Goal: Transaction & Acquisition: Book appointment/travel/reservation

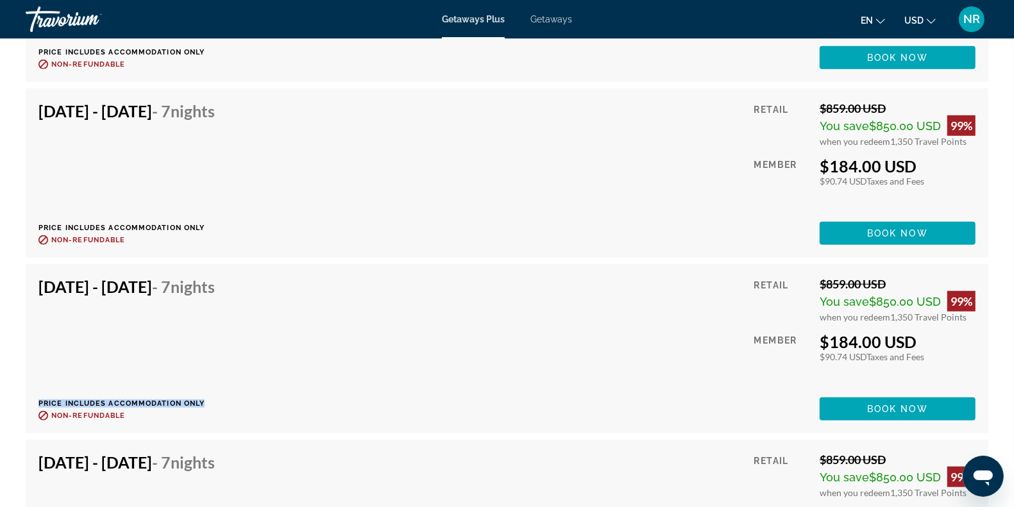
click at [359, 329] on div "[DATE] - [DATE] - 7 Nights Price includes accommodation only Refundable until :…" at bounding box center [506, 349] width 937 height 144
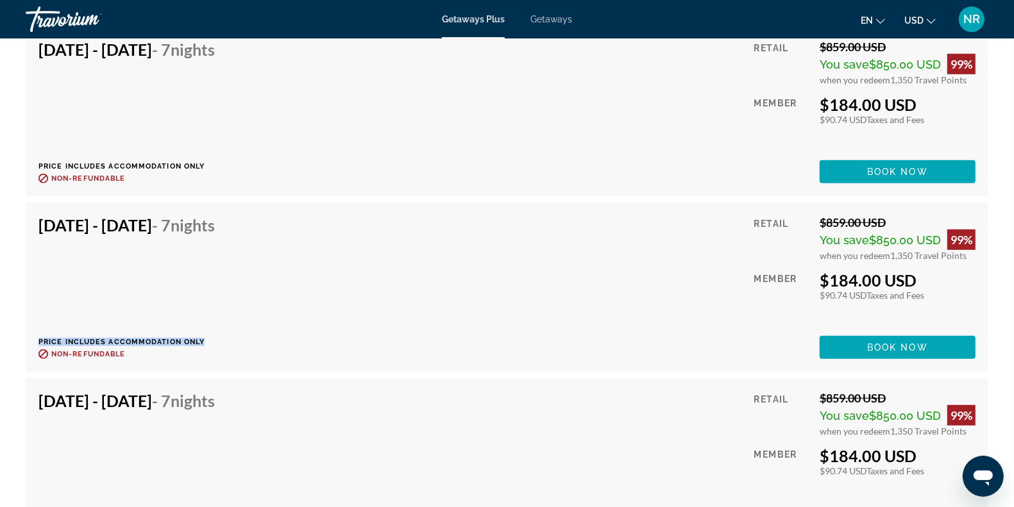
scroll to position [4975, 0]
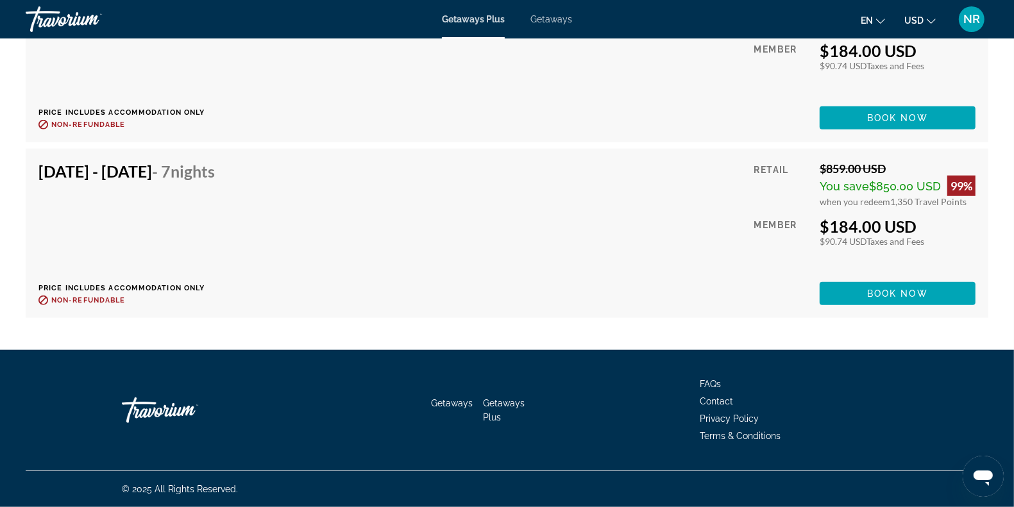
click at [514, 159] on div "[DATE] - [DATE] - 7 Nights Price includes accommodation only Refundable until :…" at bounding box center [507, 233] width 963 height 169
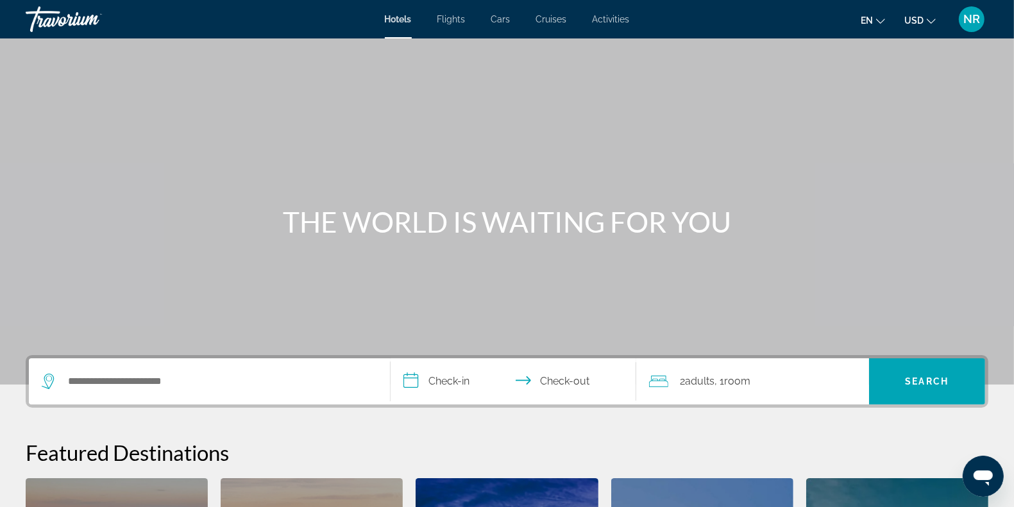
click at [178, 392] on div "Search widget" at bounding box center [209, 382] width 335 height 46
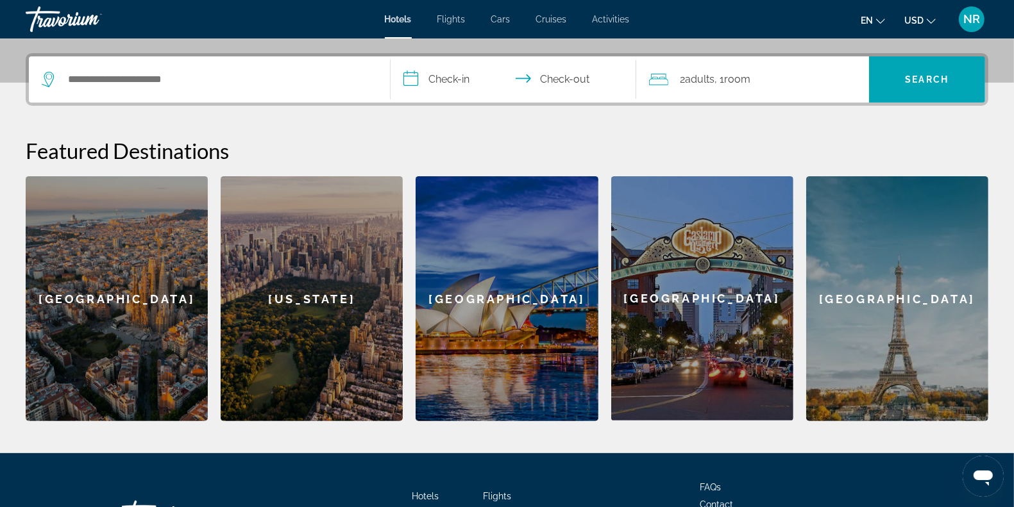
scroll to position [313, 0]
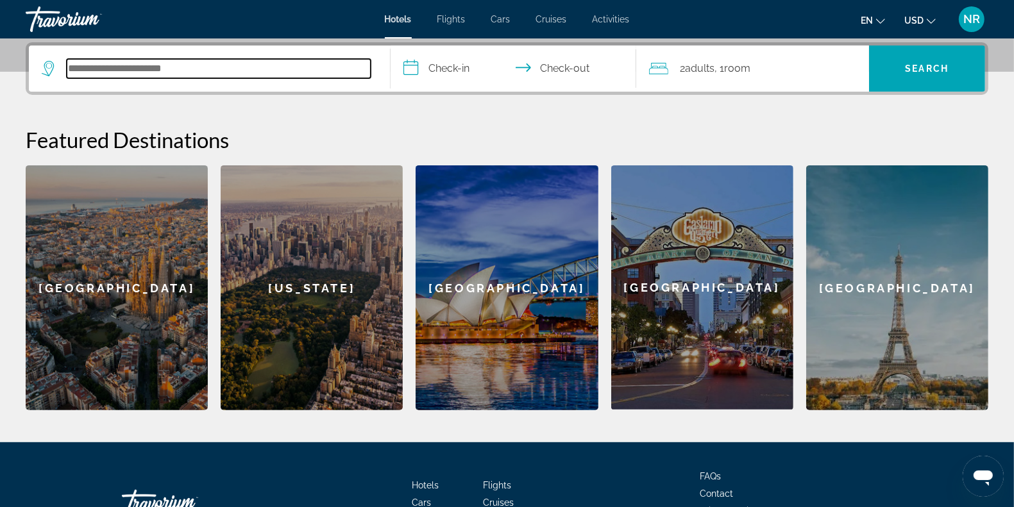
click at [228, 62] on input "Search hotel destination" at bounding box center [219, 68] width 304 height 19
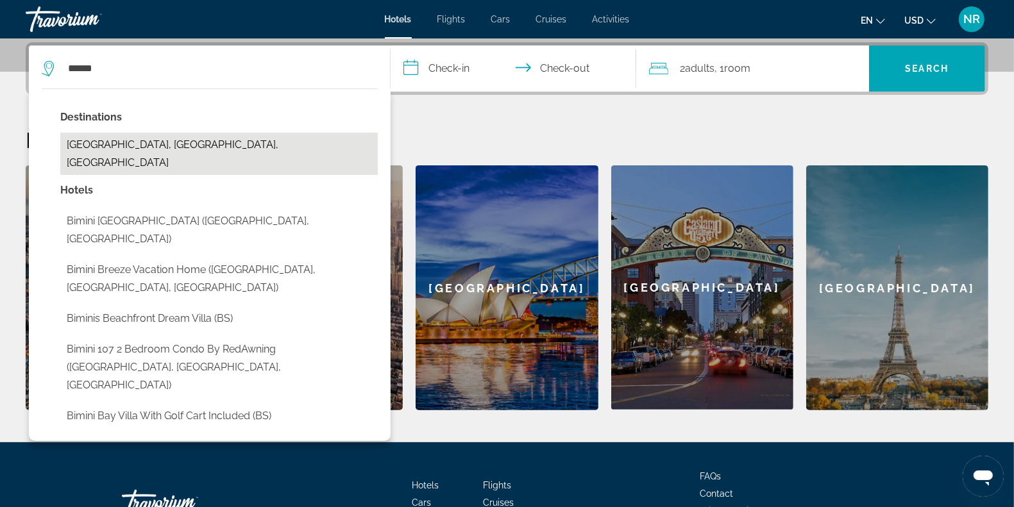
click at [228, 145] on button "Bimini Islands, Out Islands, Bahamas" at bounding box center [219, 154] width 318 height 42
type input "**********"
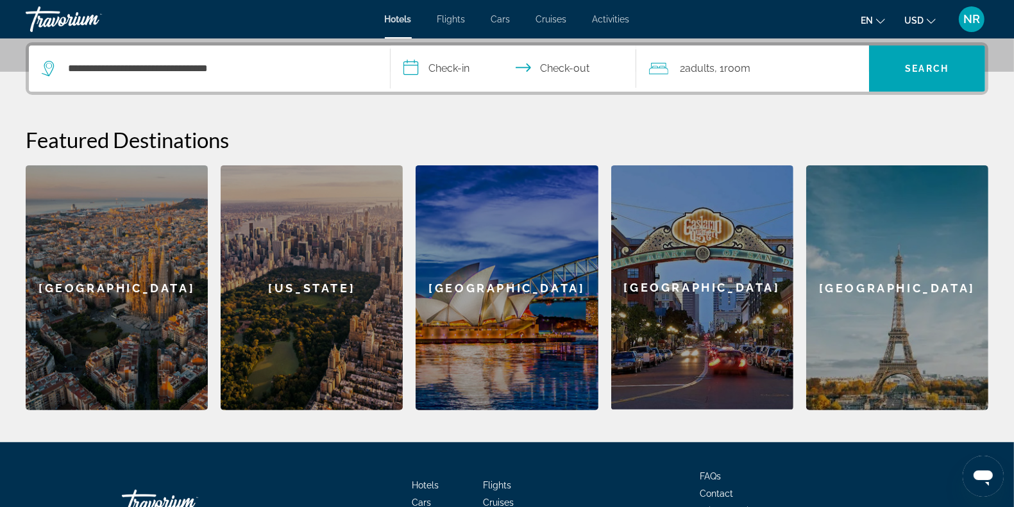
click at [448, 71] on input "**********" at bounding box center [516, 71] width 251 height 50
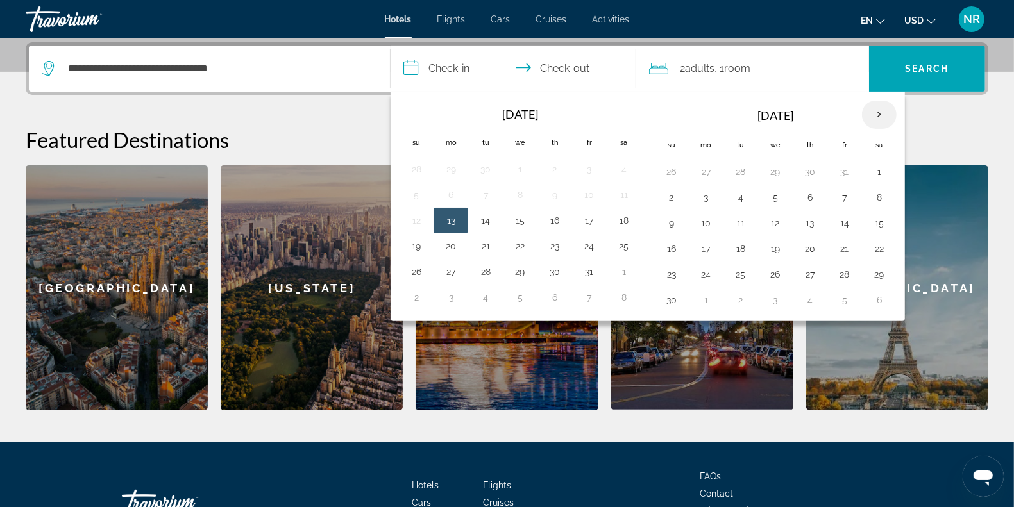
click at [876, 116] on th "Next month" at bounding box center [879, 115] width 35 height 28
click at [777, 249] on button "24" at bounding box center [775, 249] width 21 height 18
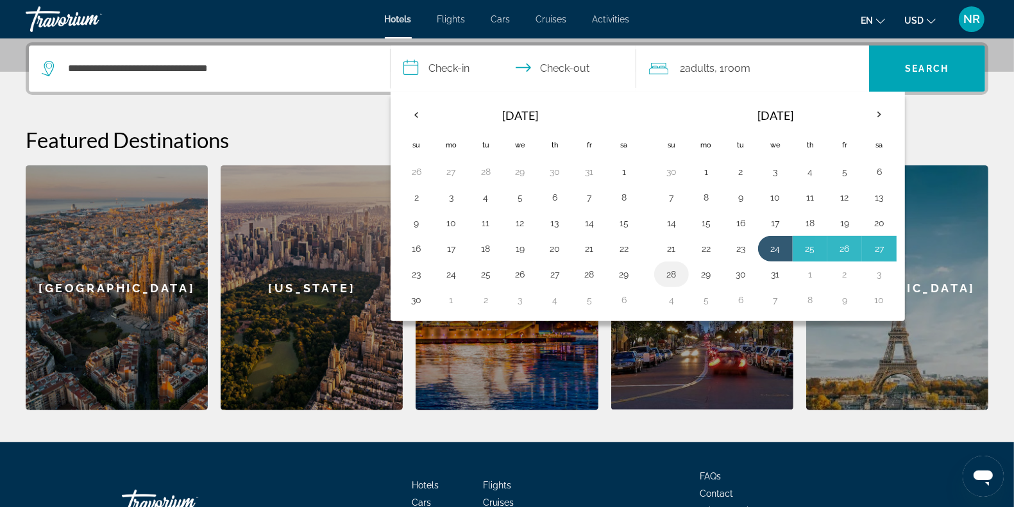
click at [675, 273] on button "28" at bounding box center [671, 275] width 21 height 18
type input "**********"
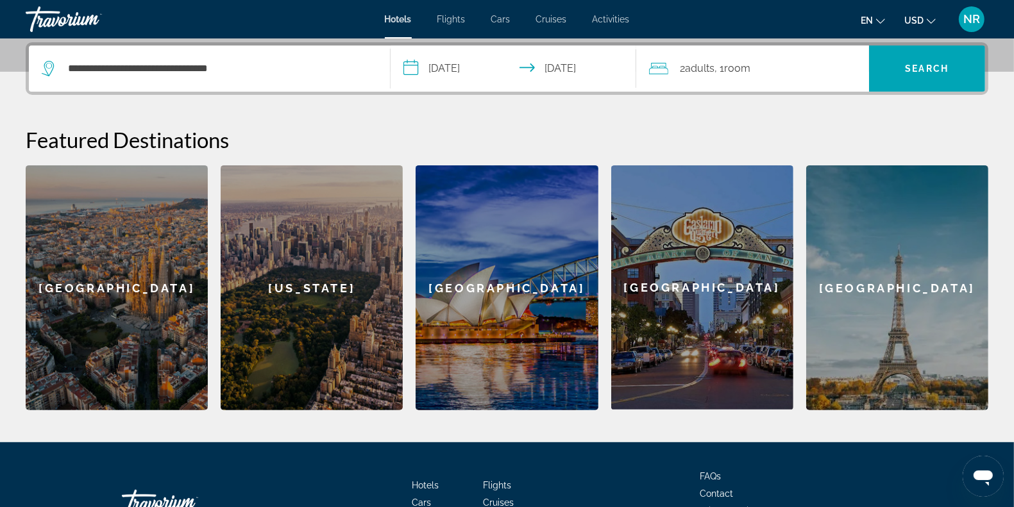
click at [726, 68] on span ", 1 Room rooms" at bounding box center [733, 69] width 36 height 18
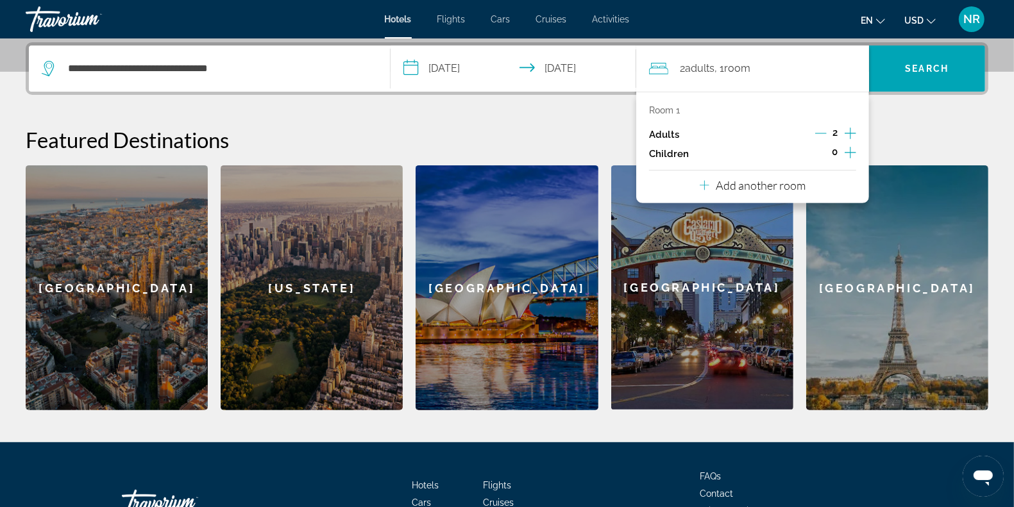
click at [845, 132] on icon "Increment adults" at bounding box center [851, 133] width 12 height 15
click at [903, 66] on span "Search" at bounding box center [927, 68] width 116 height 31
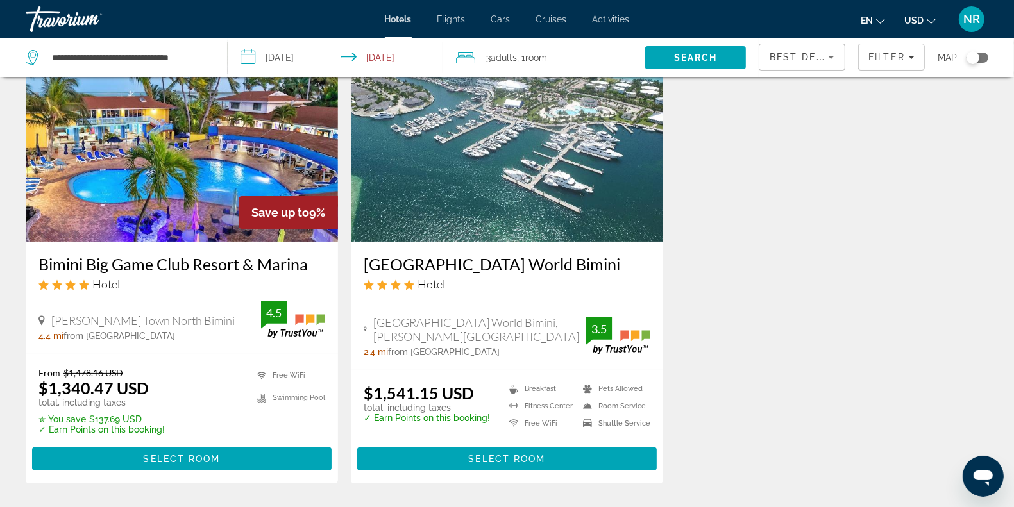
scroll to position [96, 0]
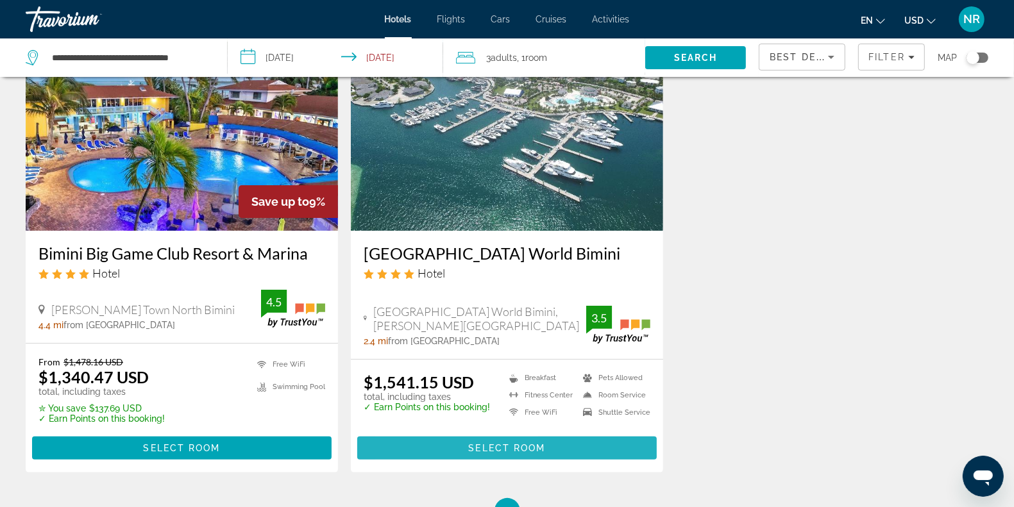
click at [435, 441] on span "Main content" at bounding box center [507, 448] width 300 height 31
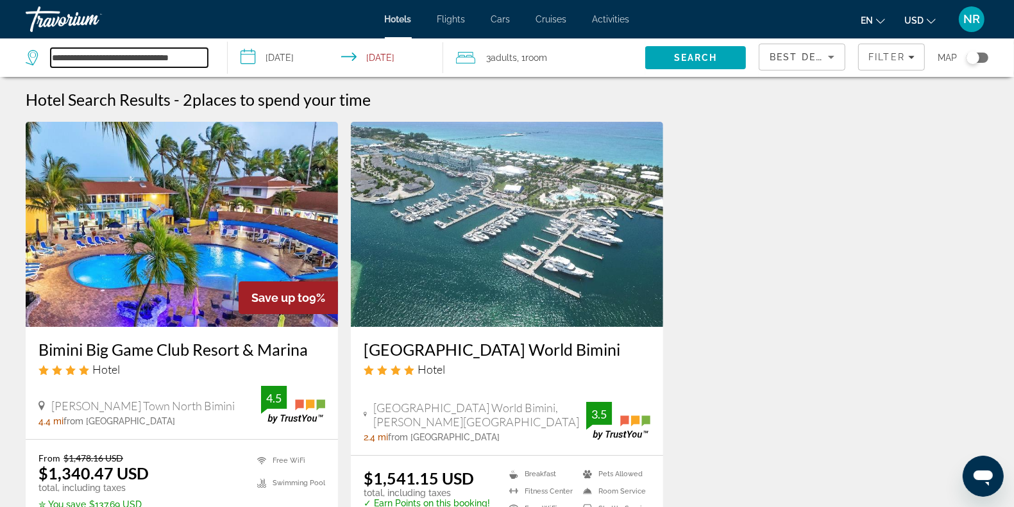
click at [144, 60] on input "**********" at bounding box center [129, 57] width 157 height 19
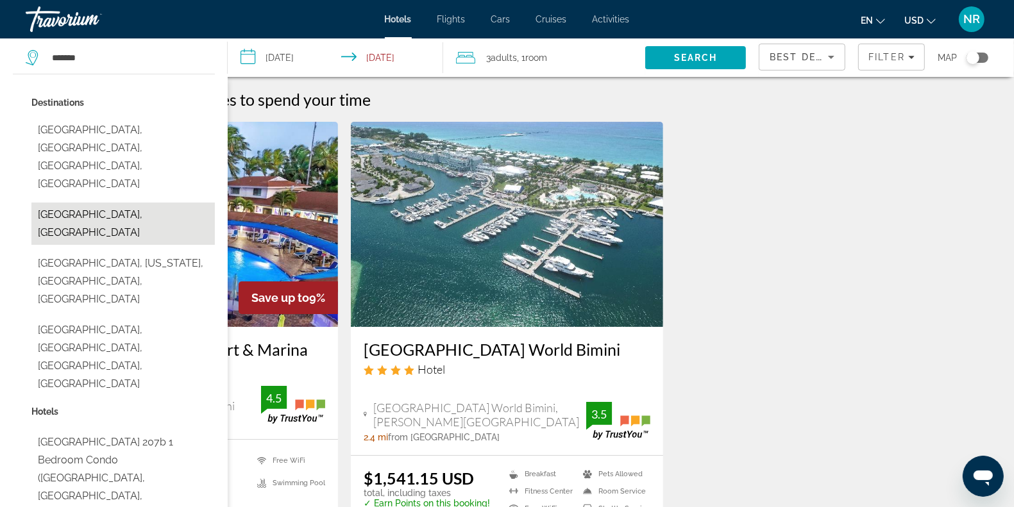
click at [125, 203] on button "Jamaica, Jamaica" at bounding box center [122, 224] width 183 height 42
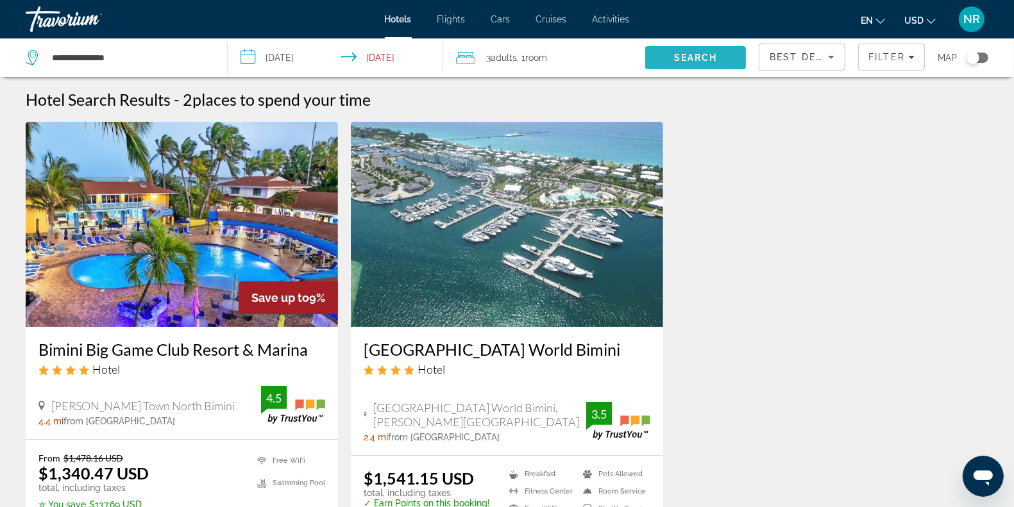
click at [677, 60] on span "Search" at bounding box center [696, 58] width 44 height 10
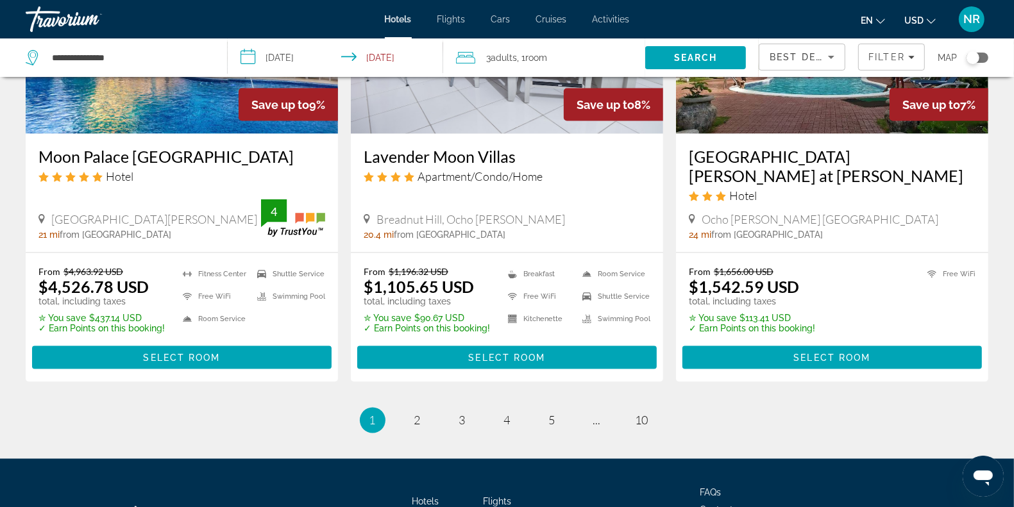
scroll to position [1647, 0]
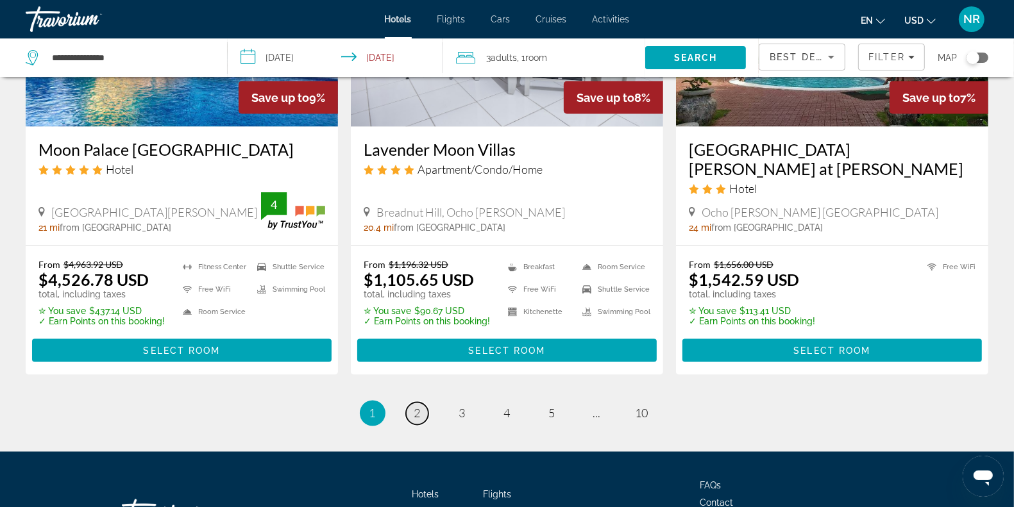
click at [420, 407] on span "2" at bounding box center [417, 414] width 6 height 14
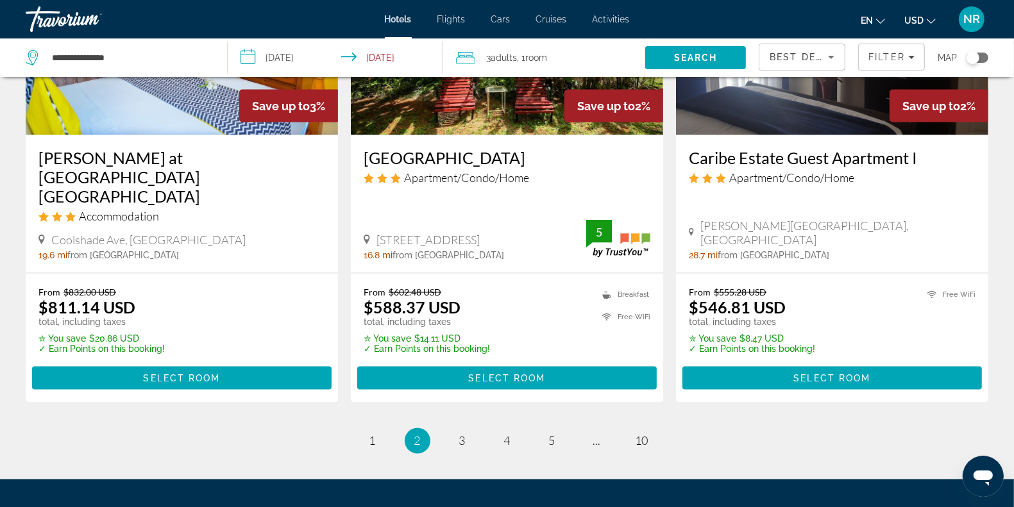
scroll to position [1676, 0]
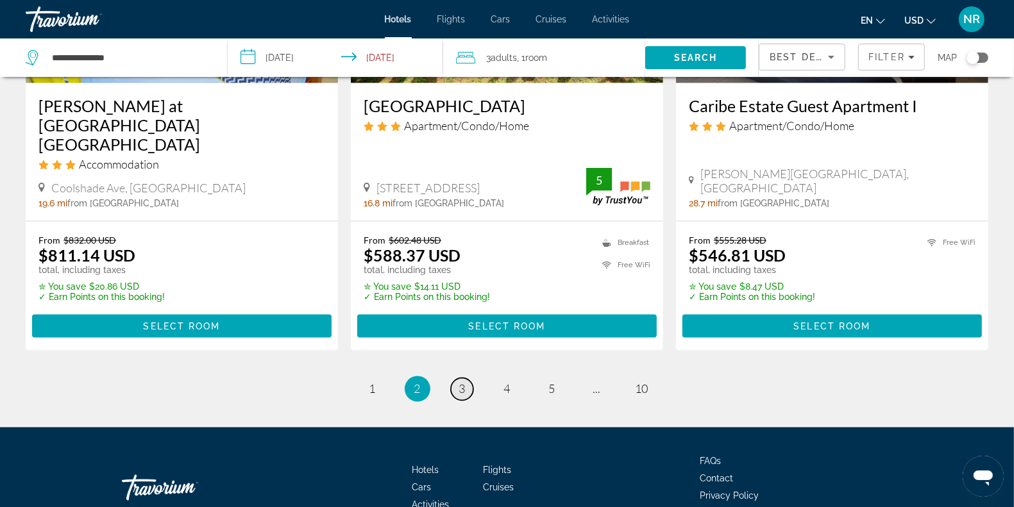
click at [465, 382] on span "3" at bounding box center [462, 389] width 6 height 14
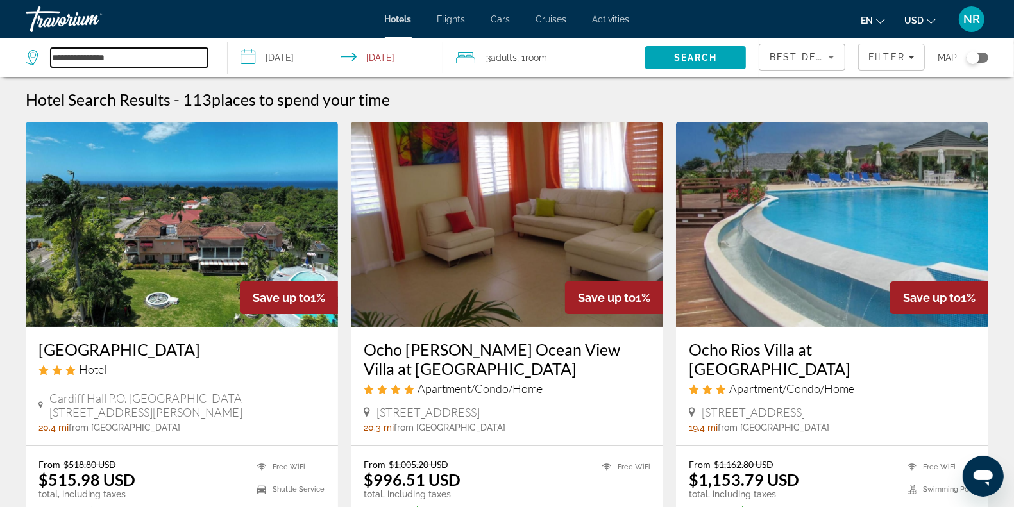
click at [143, 60] on input "**********" at bounding box center [129, 57] width 157 height 19
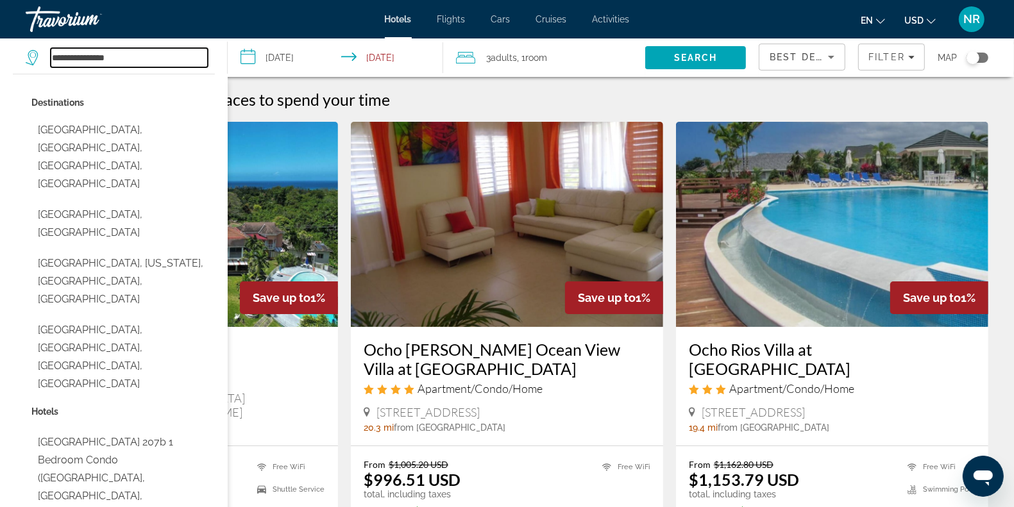
click at [143, 60] on input "**********" at bounding box center [129, 57] width 157 height 19
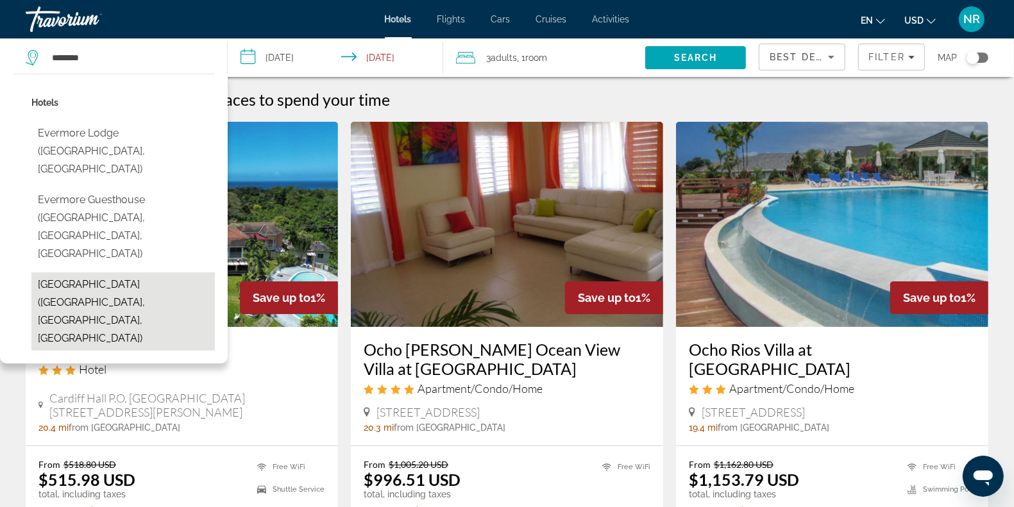
click at [108, 273] on button "Evermore Orlando Resort (Orlando, FL, US)" at bounding box center [122, 312] width 183 height 78
type input "**********"
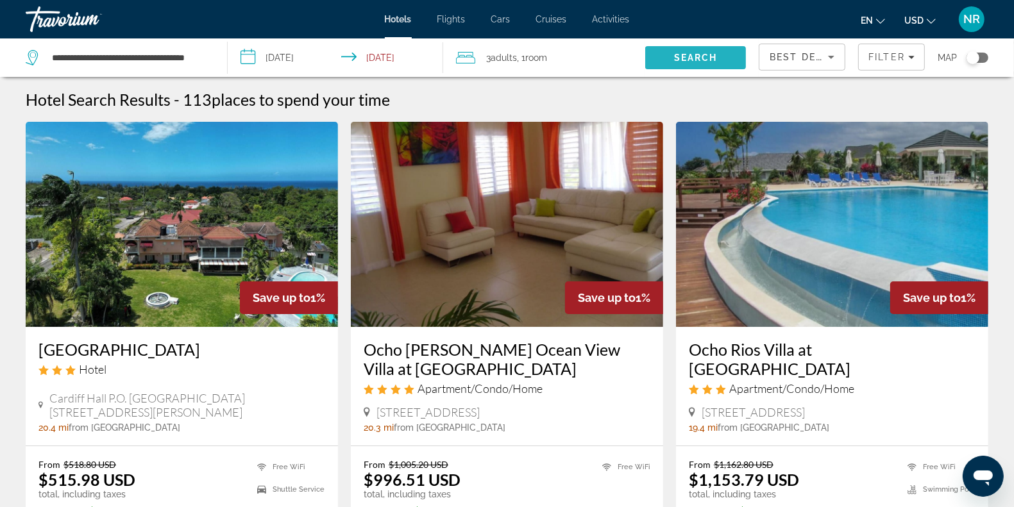
click at [656, 56] on span "Search" at bounding box center [695, 57] width 101 height 31
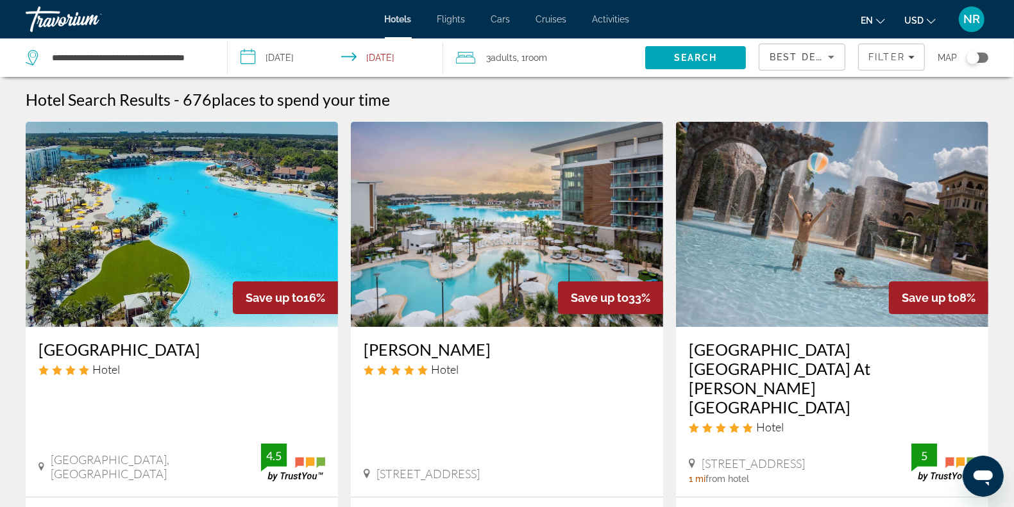
click at [235, 242] on img "Main content" at bounding box center [182, 224] width 312 height 205
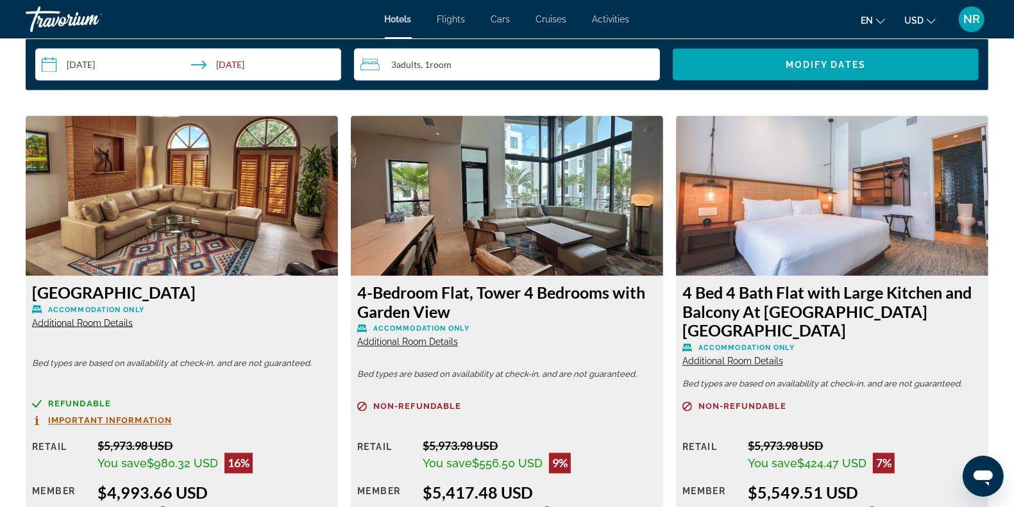
scroll to position [1732, 0]
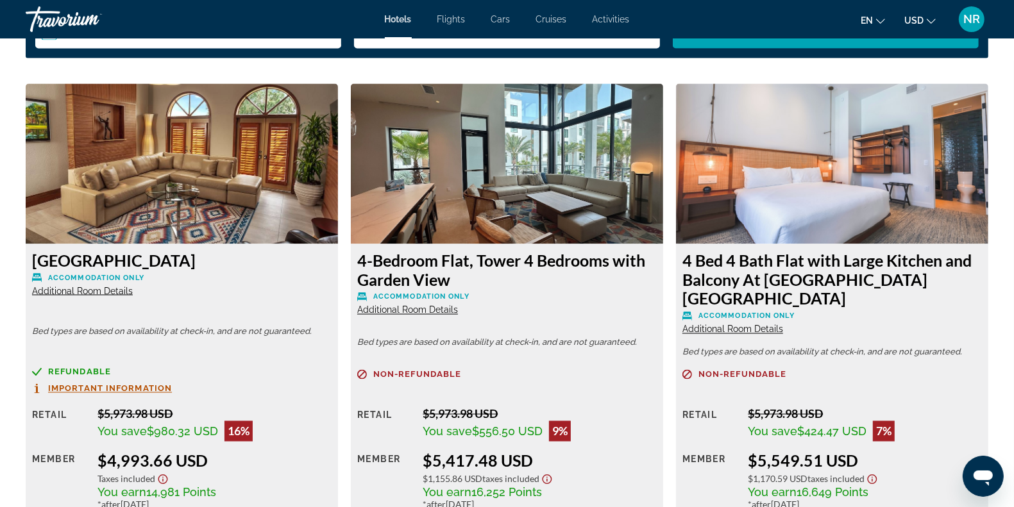
click at [116, 289] on span "Additional Room Details" at bounding box center [82, 291] width 101 height 10
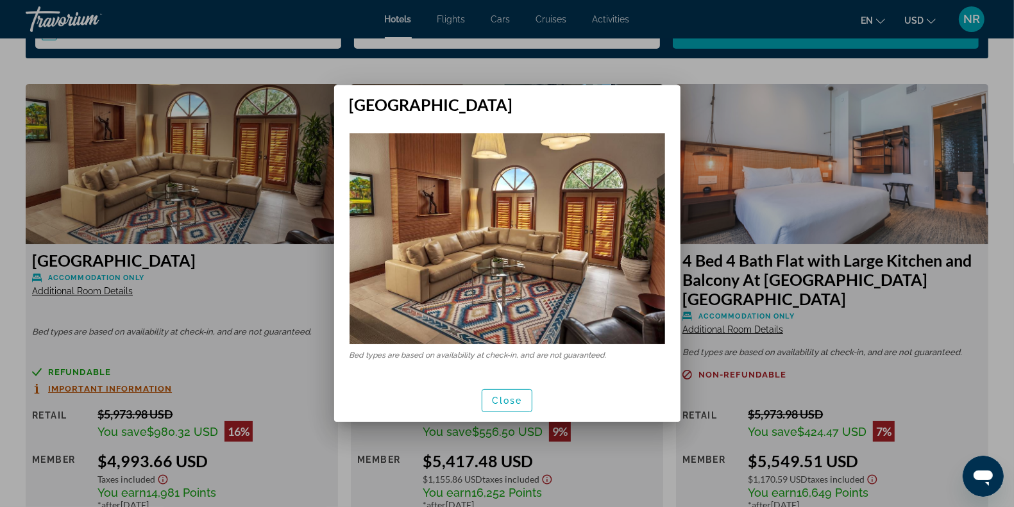
click at [178, 181] on div at bounding box center [507, 253] width 1014 height 507
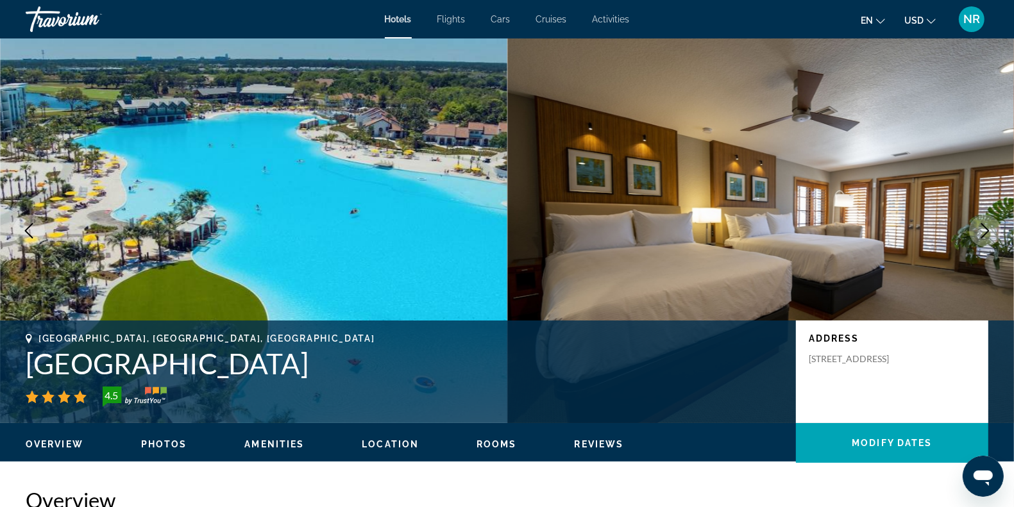
scroll to position [1732, 0]
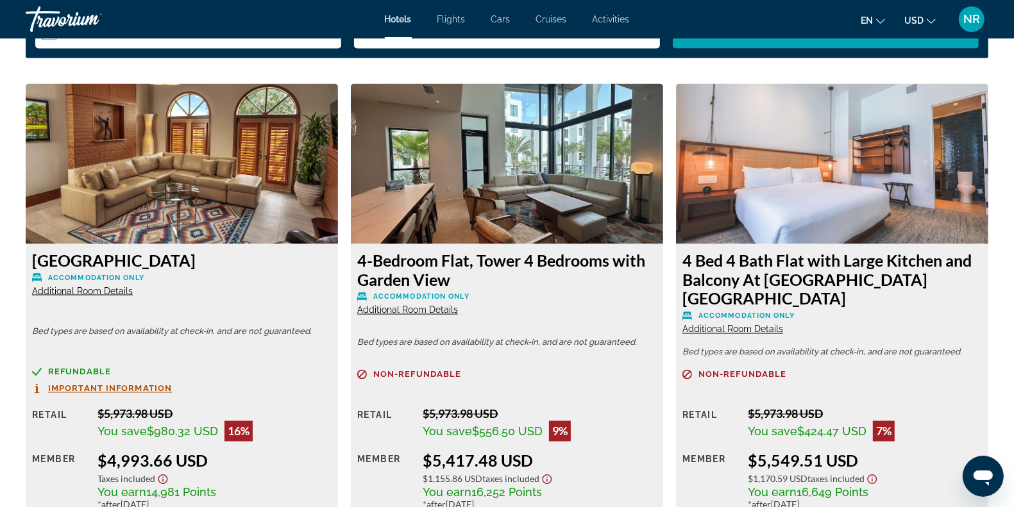
click at [228, 188] on img "Main content" at bounding box center [182, 164] width 312 height 160
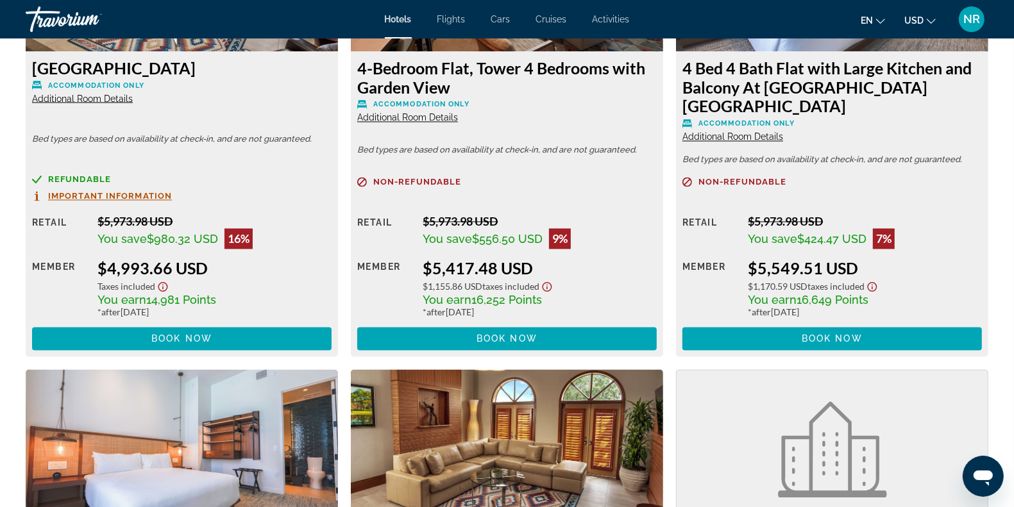
scroll to position [1892, 0]
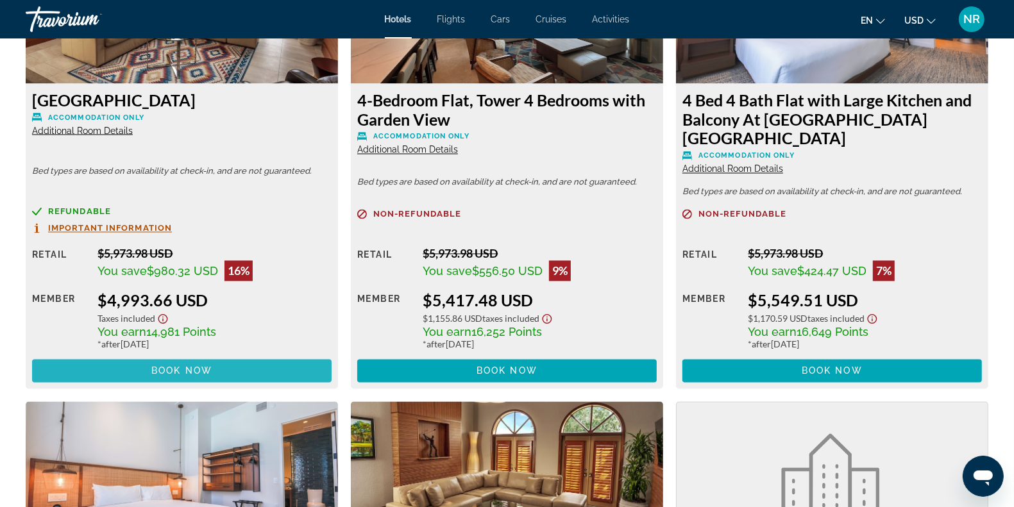
click at [242, 377] on span "Main content" at bounding box center [182, 371] width 300 height 31
